Goal: Task Accomplishment & Management: Use online tool/utility

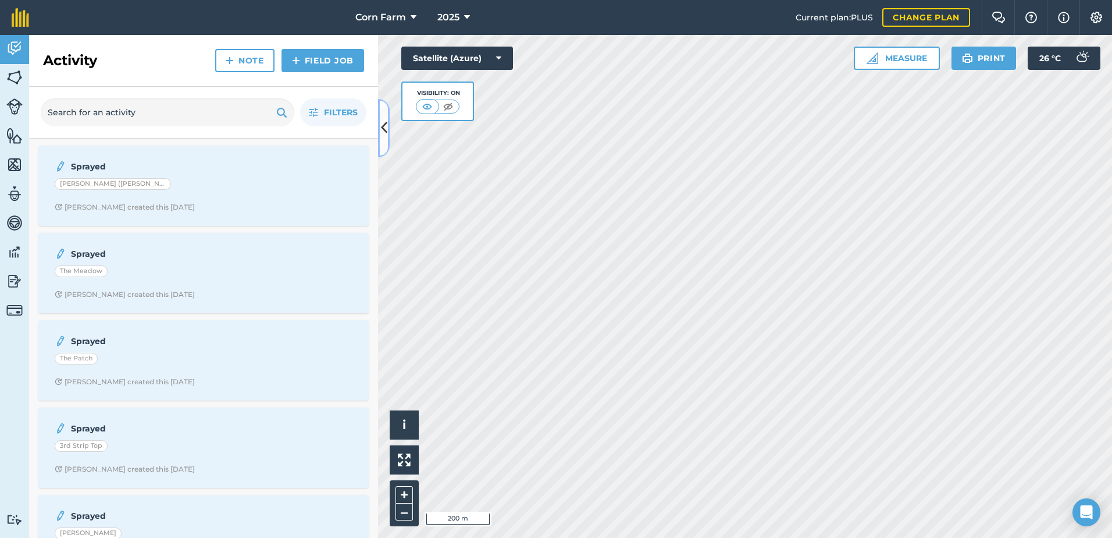
click at [384, 124] on icon at bounding box center [384, 128] width 6 height 20
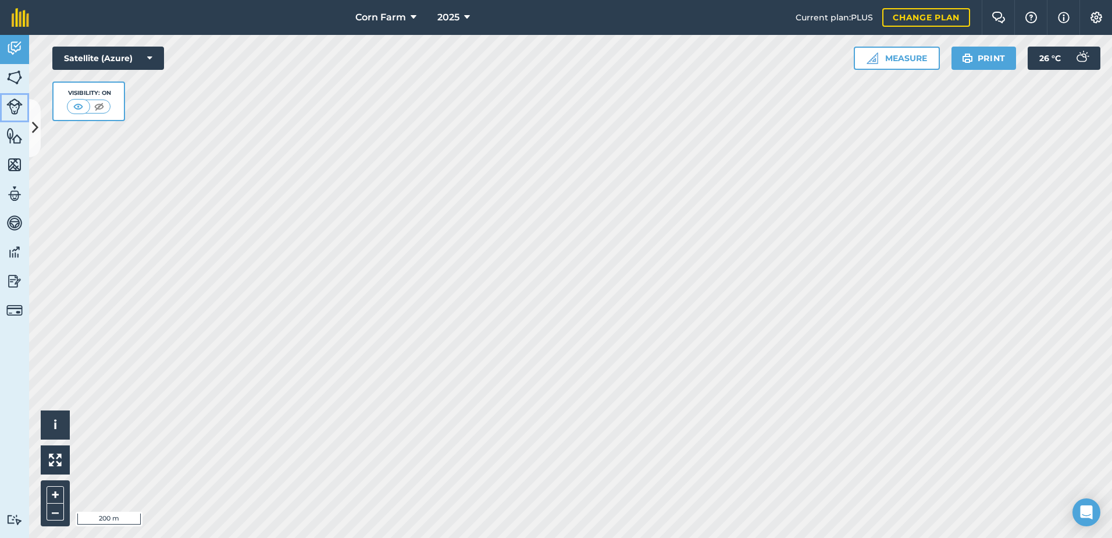
click at [12, 106] on img at bounding box center [14, 106] width 16 height 16
click at [40, 136] on button at bounding box center [35, 128] width 12 height 58
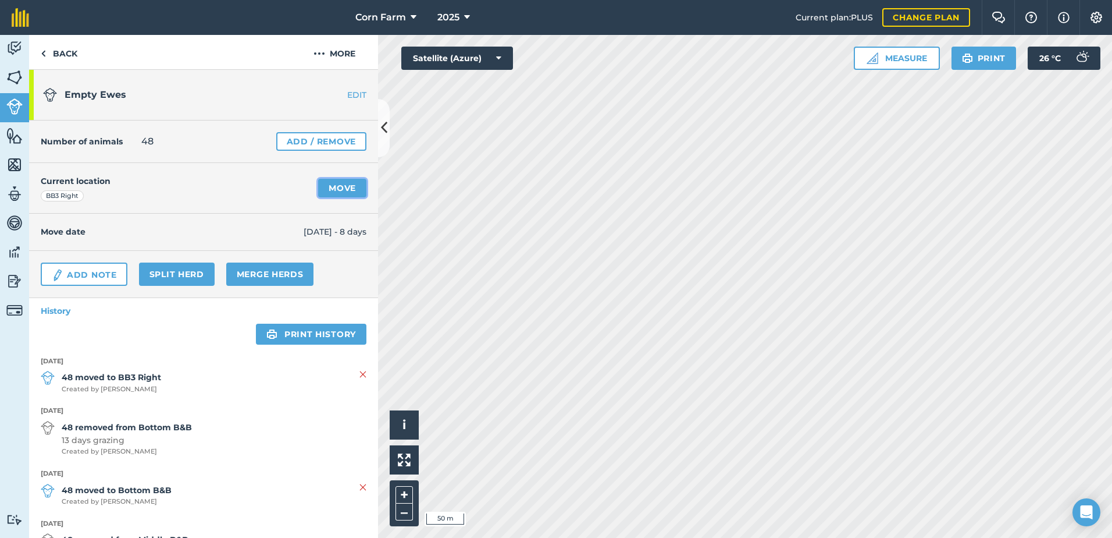
click at [339, 188] on link "Move" at bounding box center [342, 188] width 48 height 19
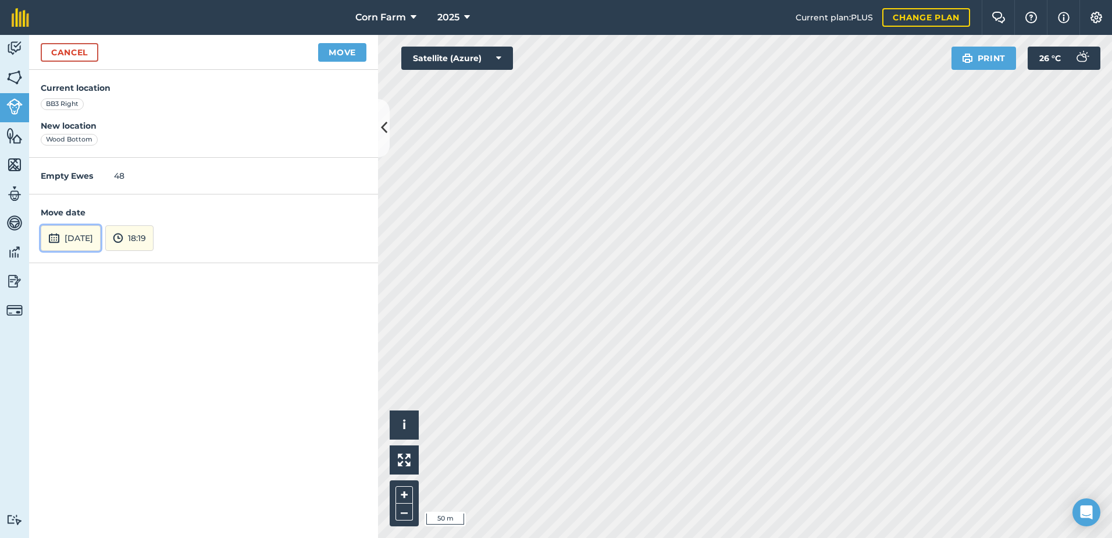
click at [101, 241] on button "[DATE]" at bounding box center [71, 238] width 60 height 26
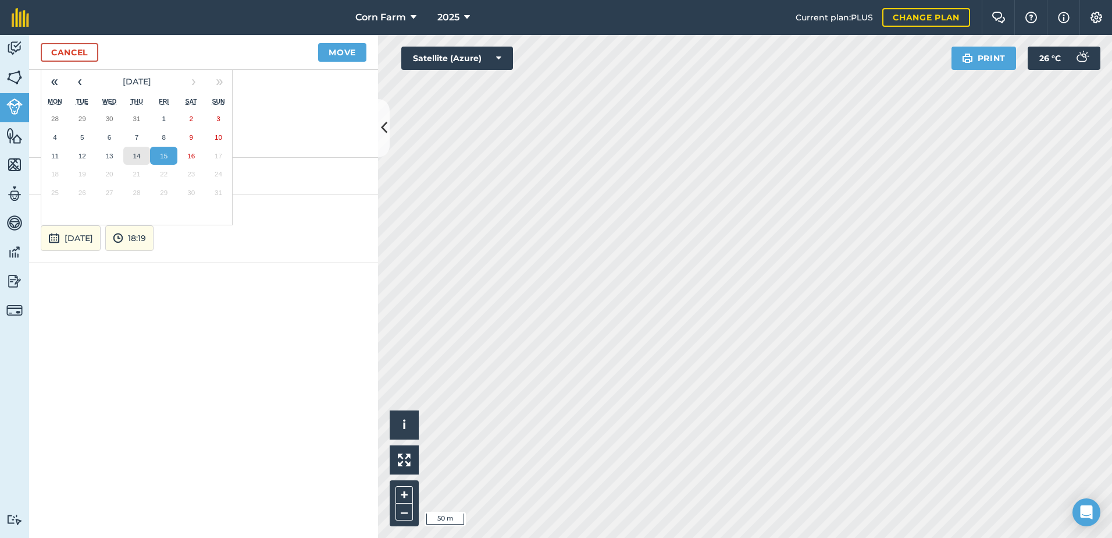
click at [132, 157] on button "14" at bounding box center [136, 156] width 27 height 19
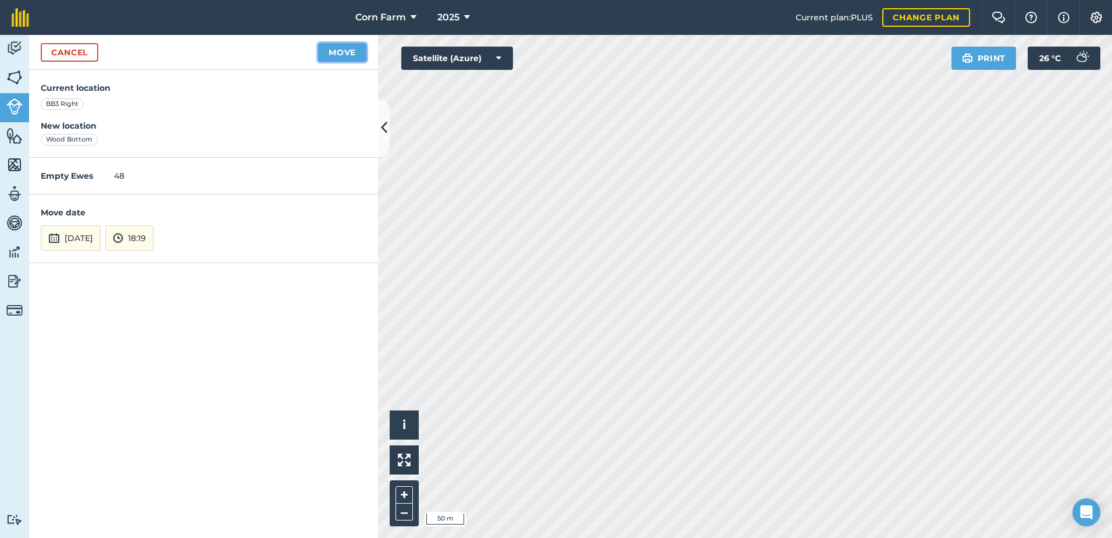
click at [353, 53] on button "Move" at bounding box center [342, 52] width 48 height 19
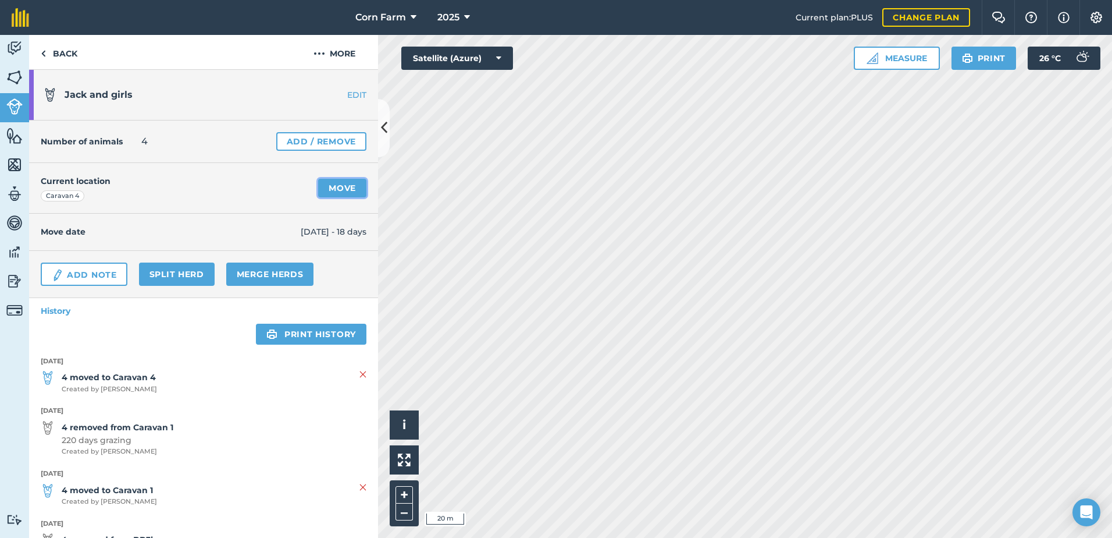
click at [332, 184] on link "Move" at bounding box center [342, 188] width 48 height 19
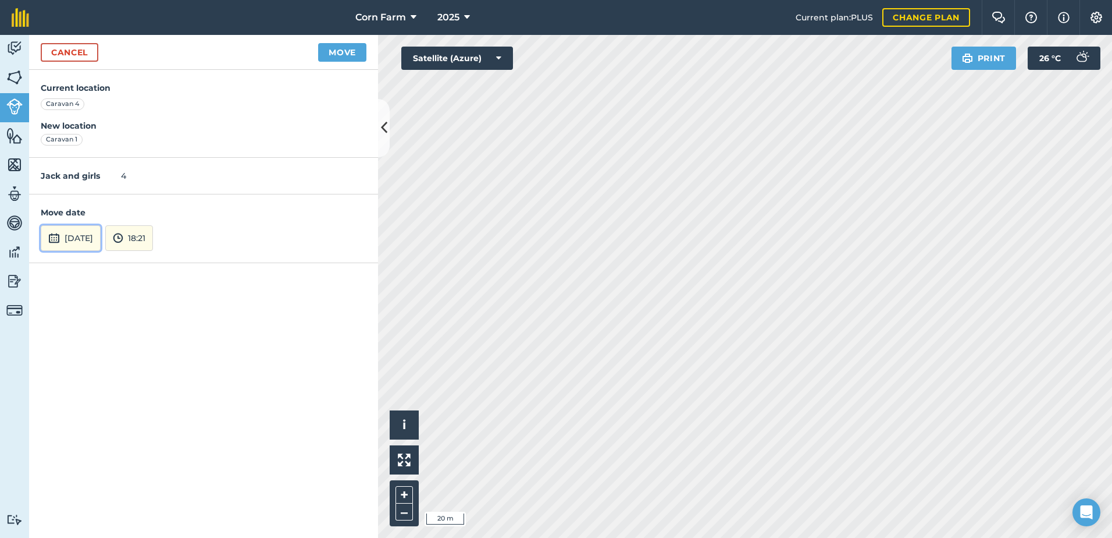
click at [78, 241] on button "[DATE]" at bounding box center [71, 238] width 60 height 26
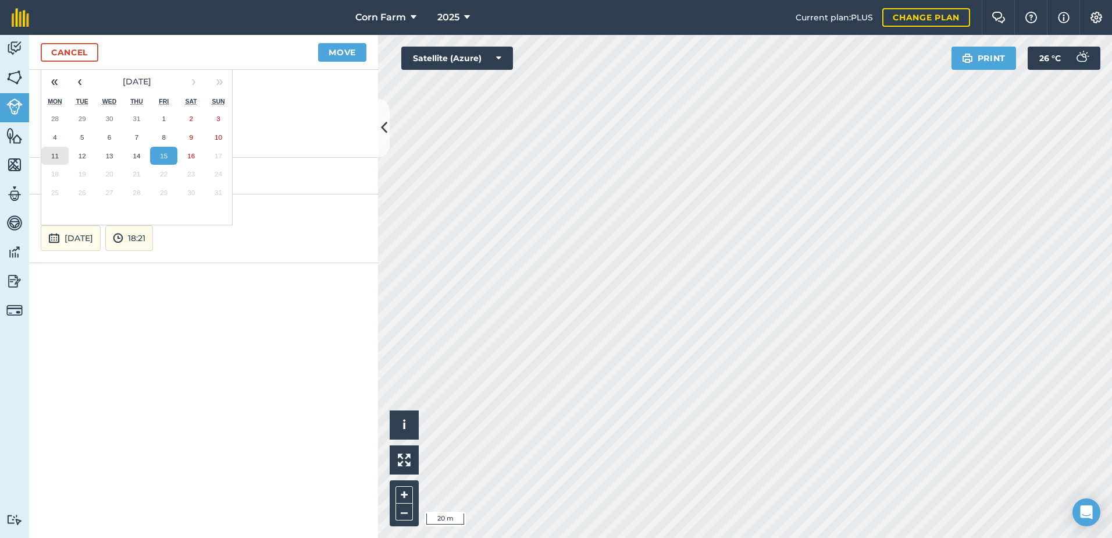
click at [48, 158] on button "11" at bounding box center [54, 156] width 27 height 19
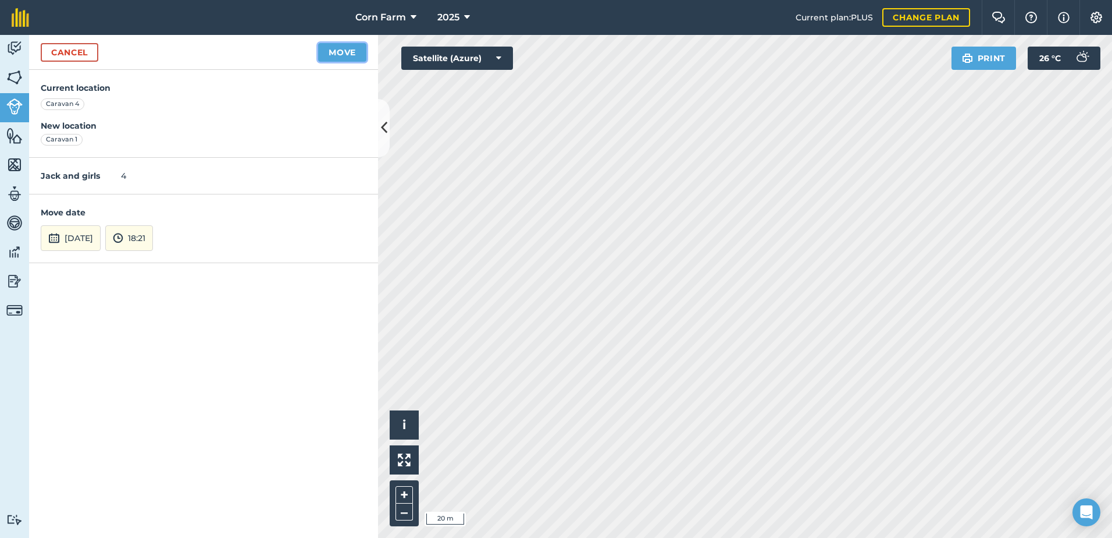
click at [349, 55] on button "Move" at bounding box center [342, 52] width 48 height 19
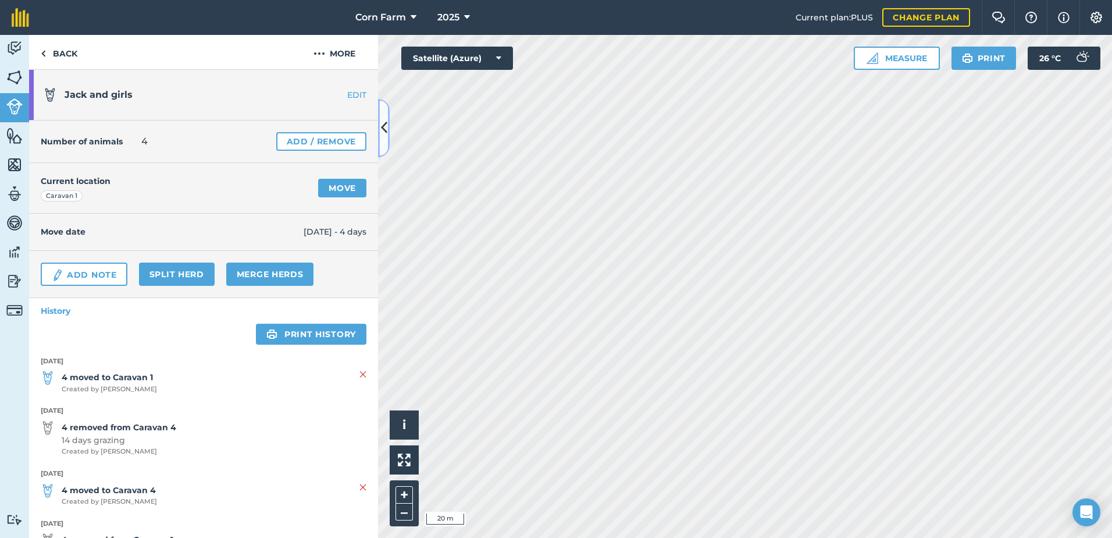
click at [384, 130] on icon at bounding box center [384, 128] width 6 height 20
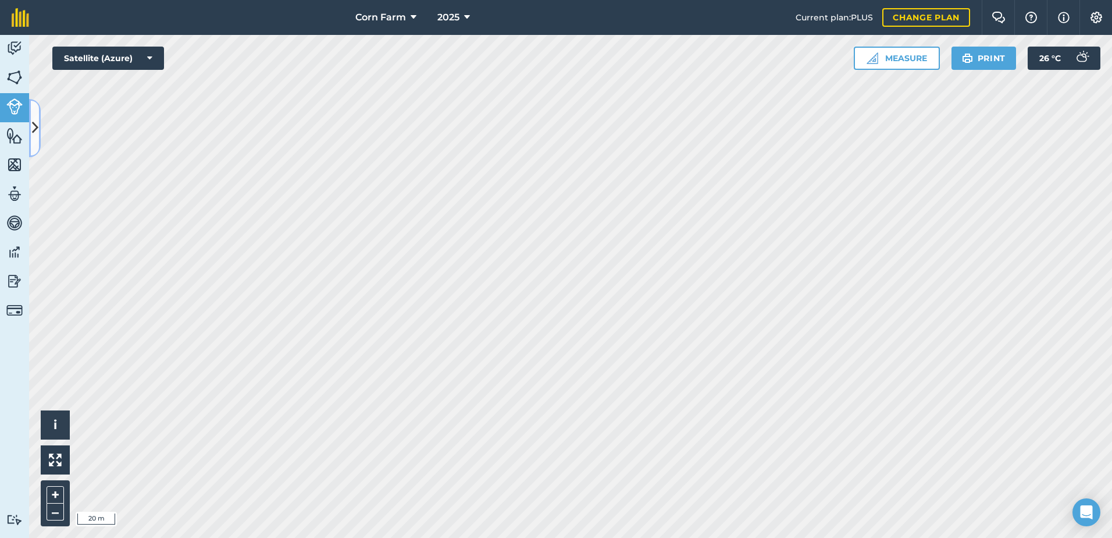
click at [35, 122] on icon at bounding box center [35, 128] width 6 height 20
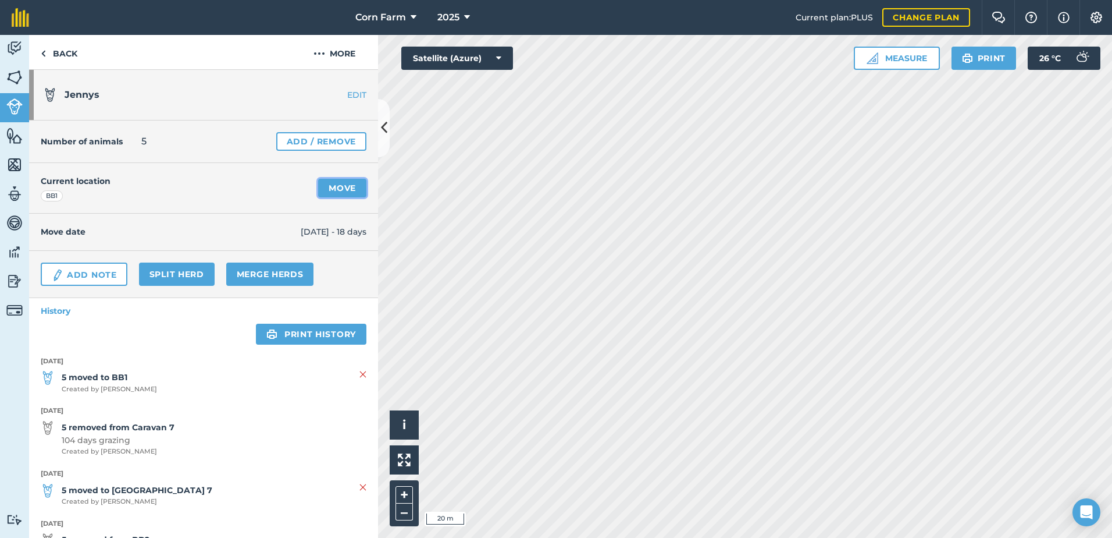
click at [351, 187] on link "Move" at bounding box center [342, 188] width 48 height 19
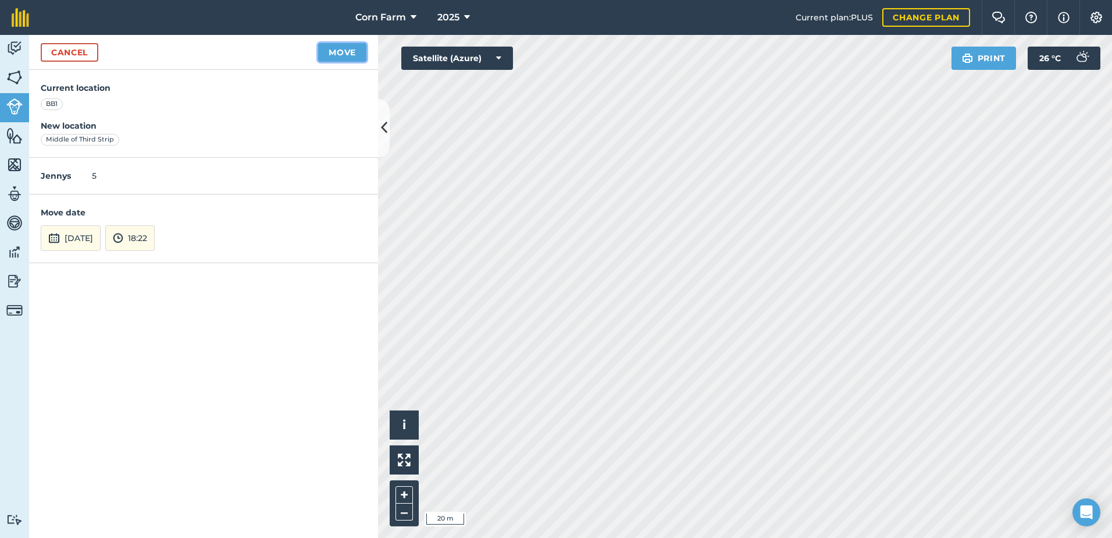
click at [350, 56] on button "Move" at bounding box center [342, 52] width 48 height 19
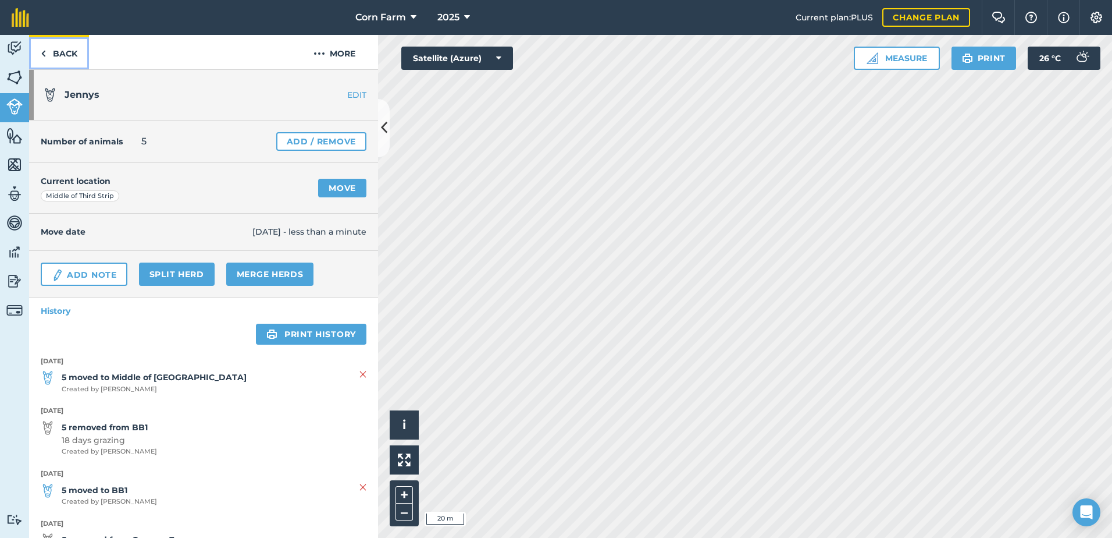
click at [59, 56] on link "Back" at bounding box center [59, 52] width 60 height 34
click at [59, 58] on link "Back" at bounding box center [59, 52] width 60 height 34
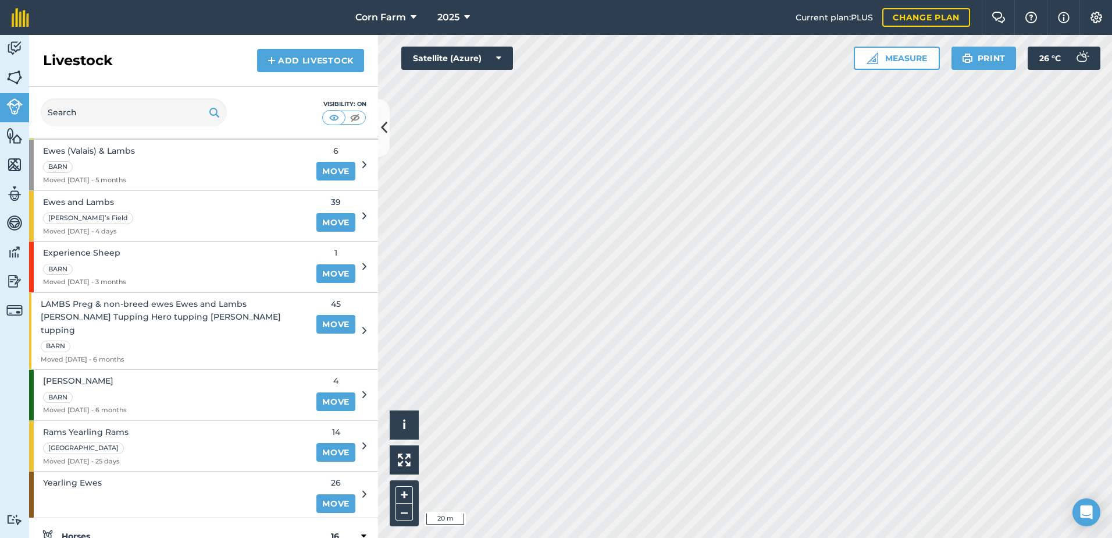
scroll to position [1130, 0]
click at [331, 276] on link "Move" at bounding box center [335, 273] width 39 height 19
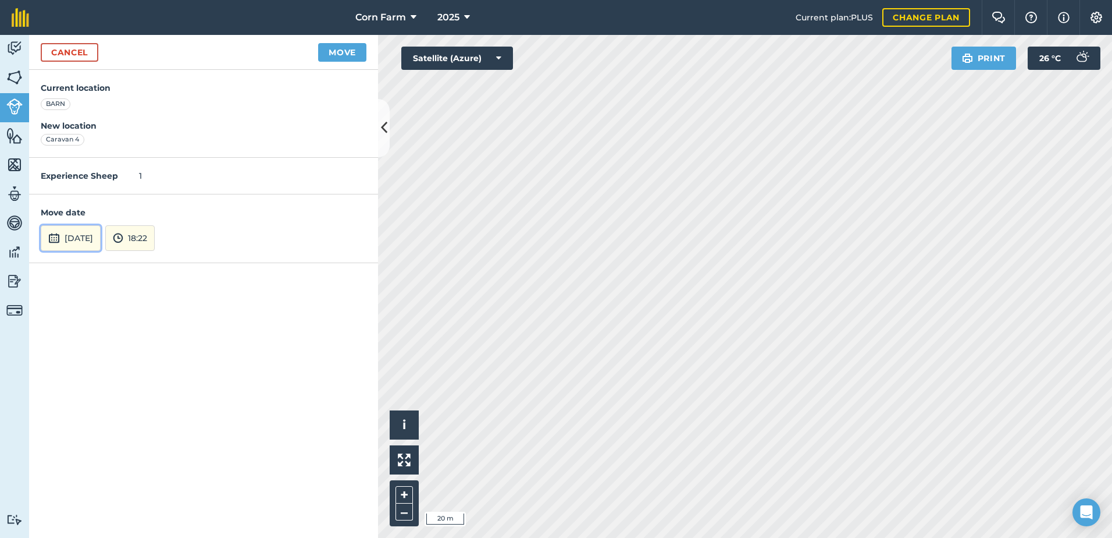
click at [101, 227] on button "[DATE]" at bounding box center [71, 238] width 60 height 26
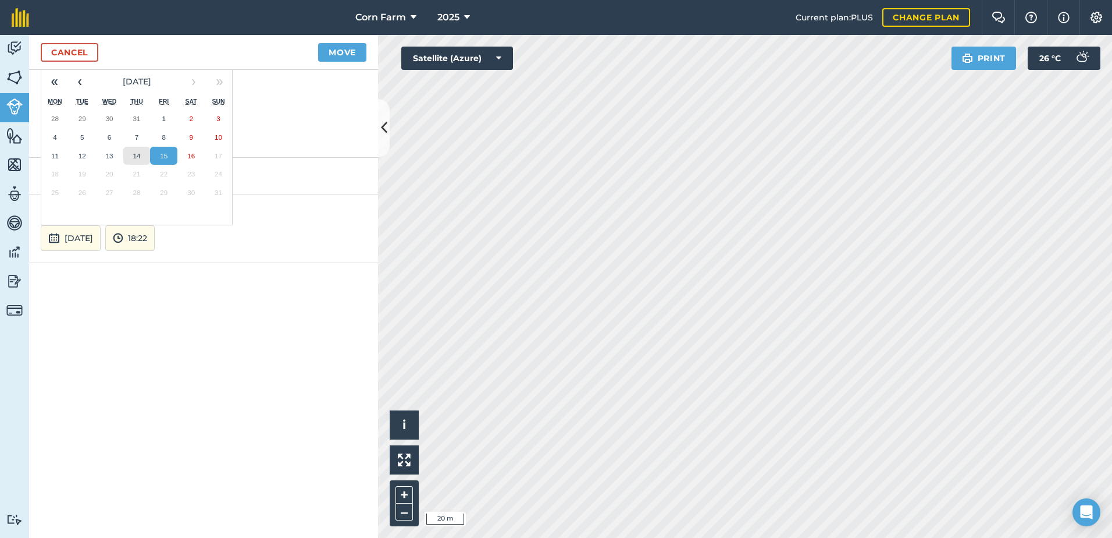
click at [145, 156] on button "14" at bounding box center [136, 156] width 27 height 19
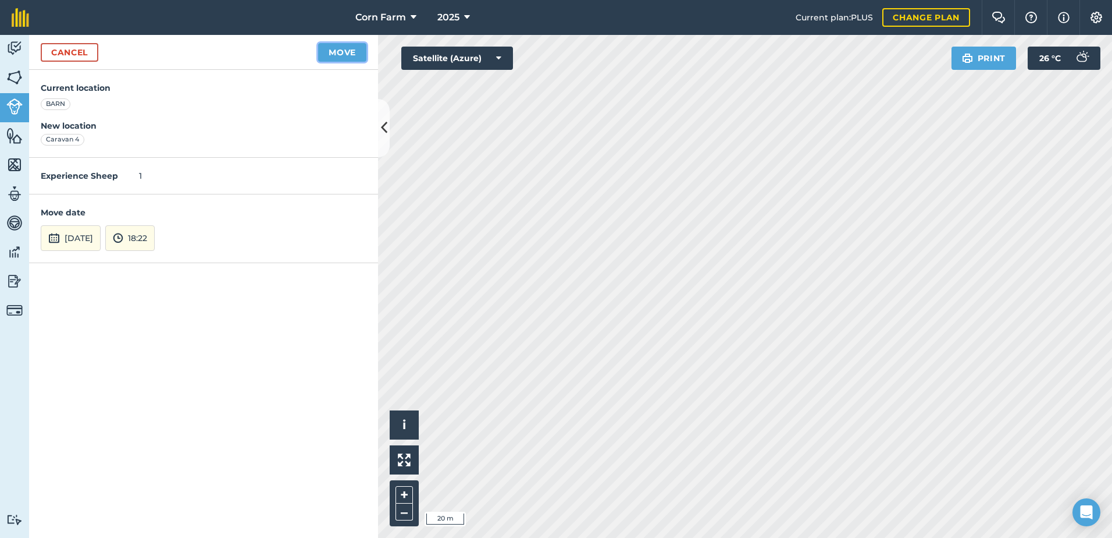
click at [332, 56] on button "Move" at bounding box center [342, 52] width 48 height 19
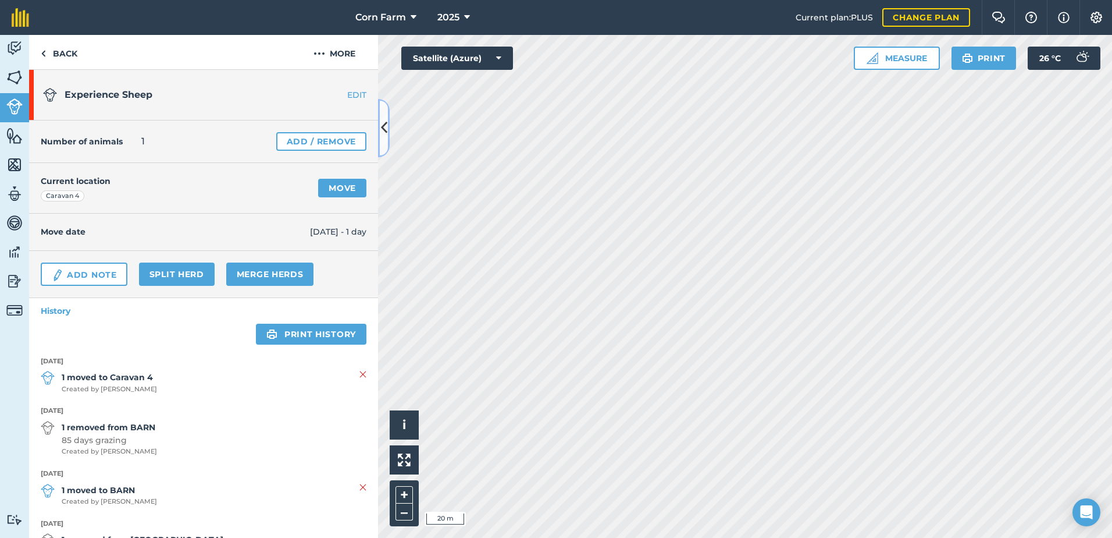
click at [388, 125] on button at bounding box center [384, 128] width 12 height 58
